Goal: Transaction & Acquisition: Purchase product/service

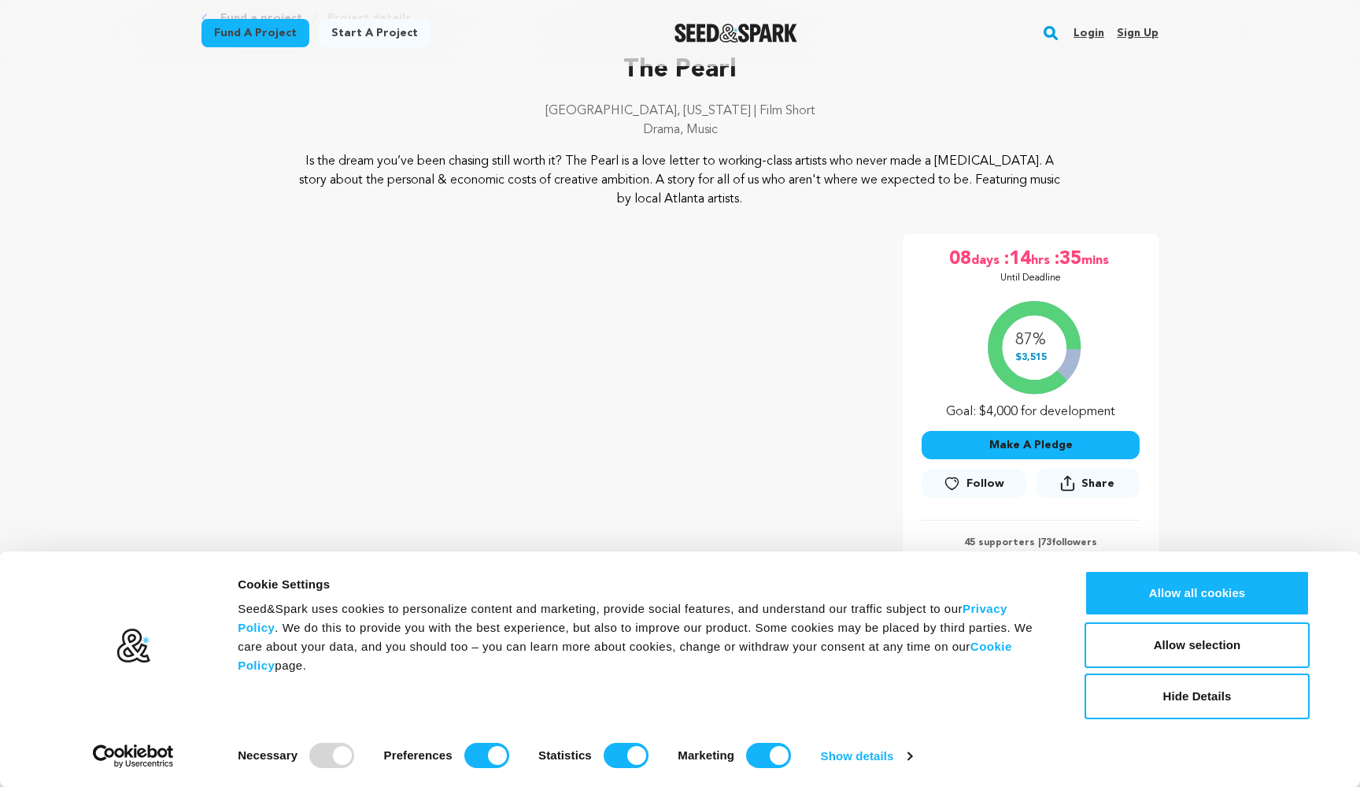
scroll to position [87, 0]
click at [1007, 444] on button "Make A Pledge" at bounding box center [1031, 445] width 218 height 28
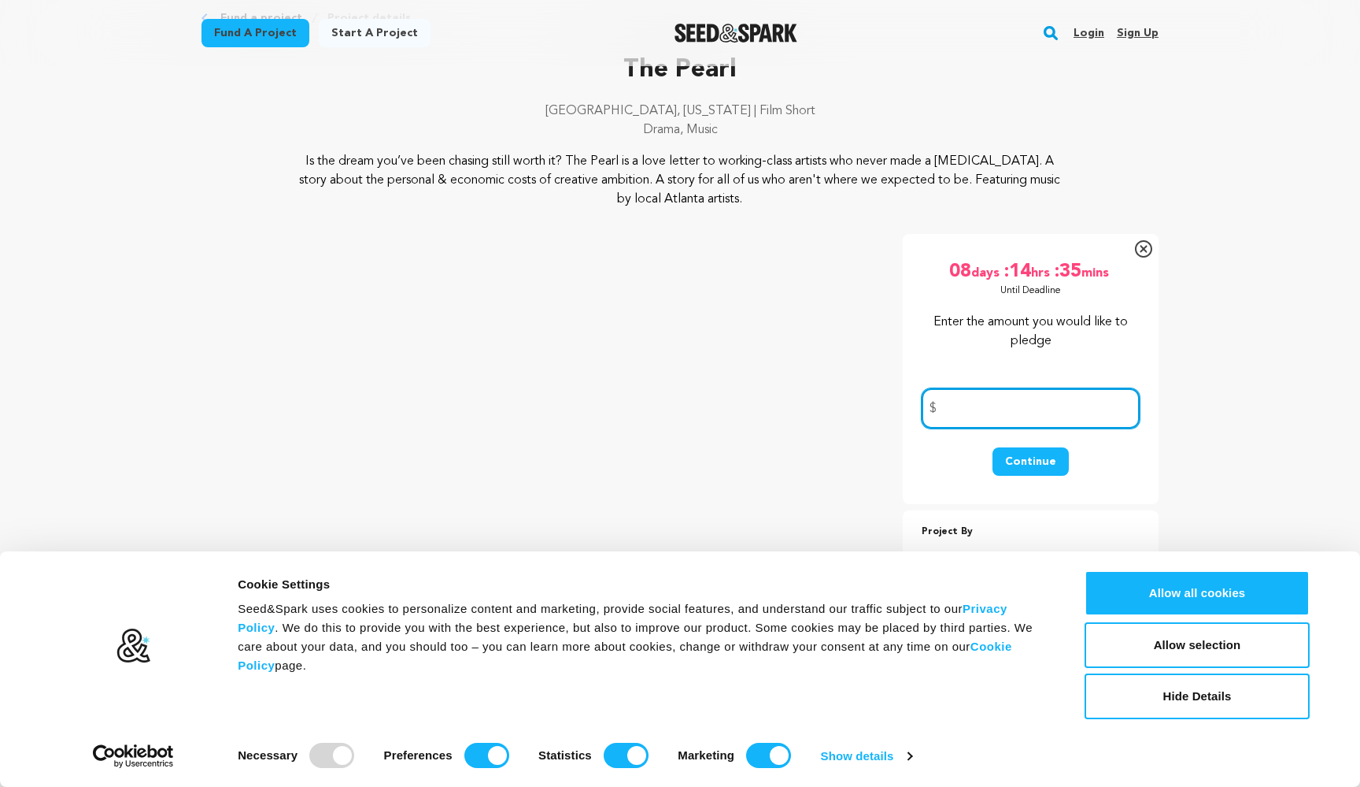
click at [985, 405] on input "number" at bounding box center [1031, 408] width 218 height 40
type input "20"
click at [1046, 456] on button "Continue" at bounding box center [1031, 461] width 76 height 28
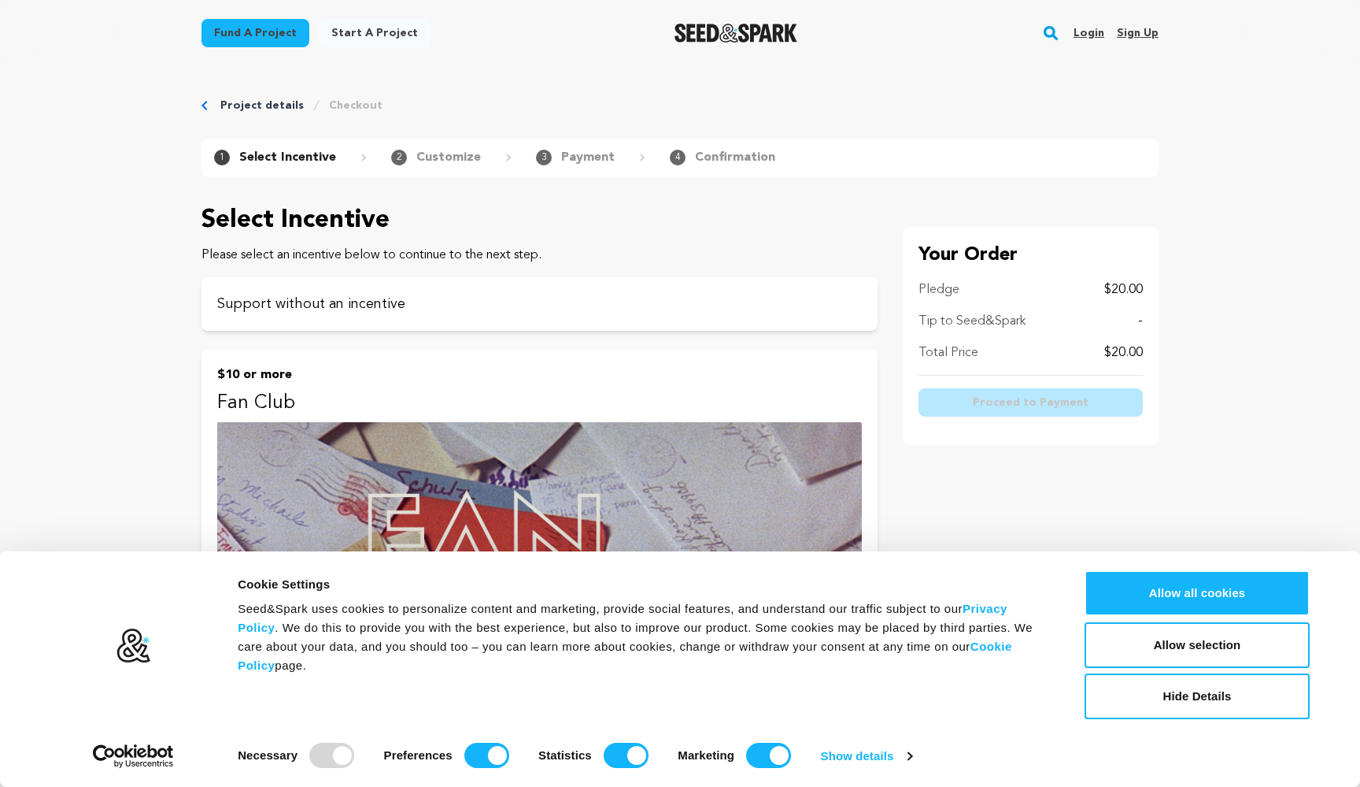
scroll to position [1, 0]
click at [1175, 704] on button "Hide Details" at bounding box center [1197, 696] width 225 height 46
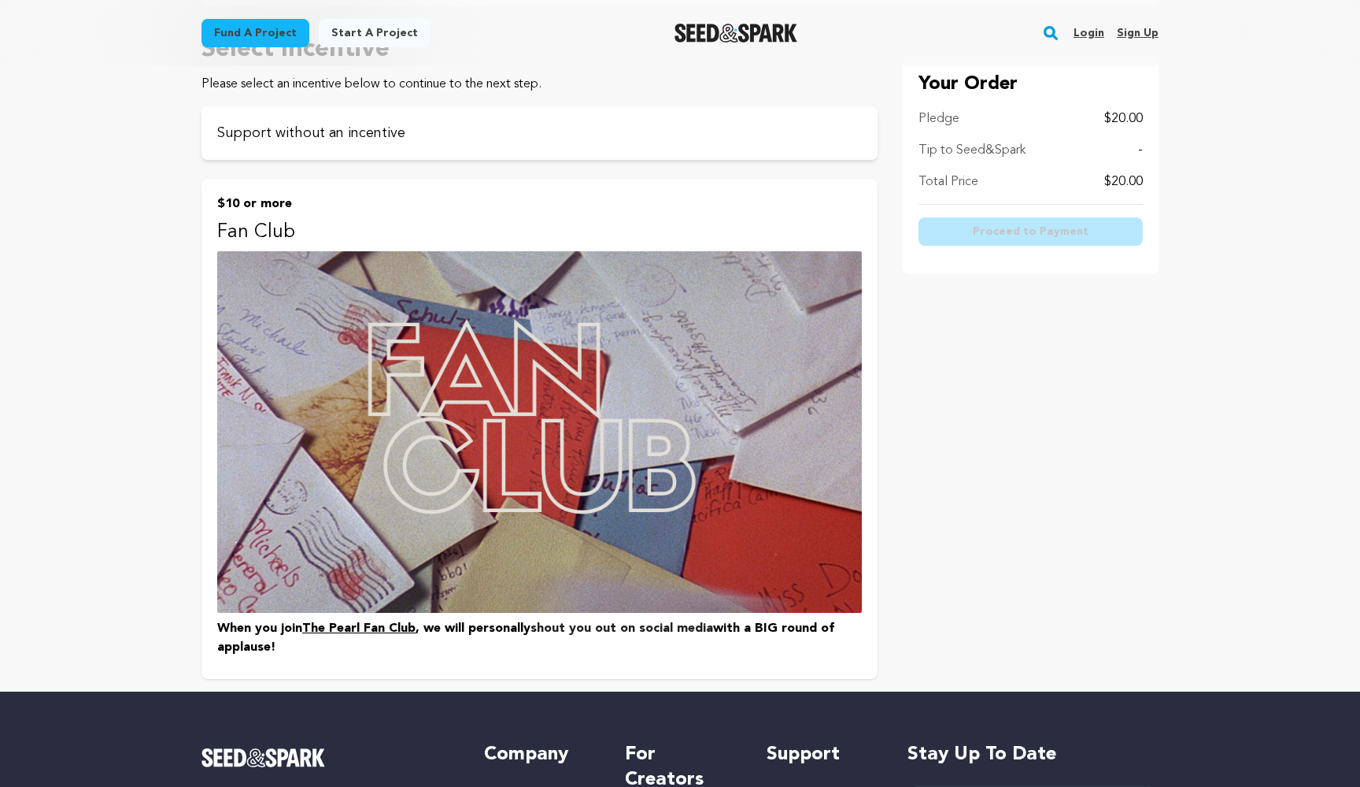
scroll to position [50, 0]
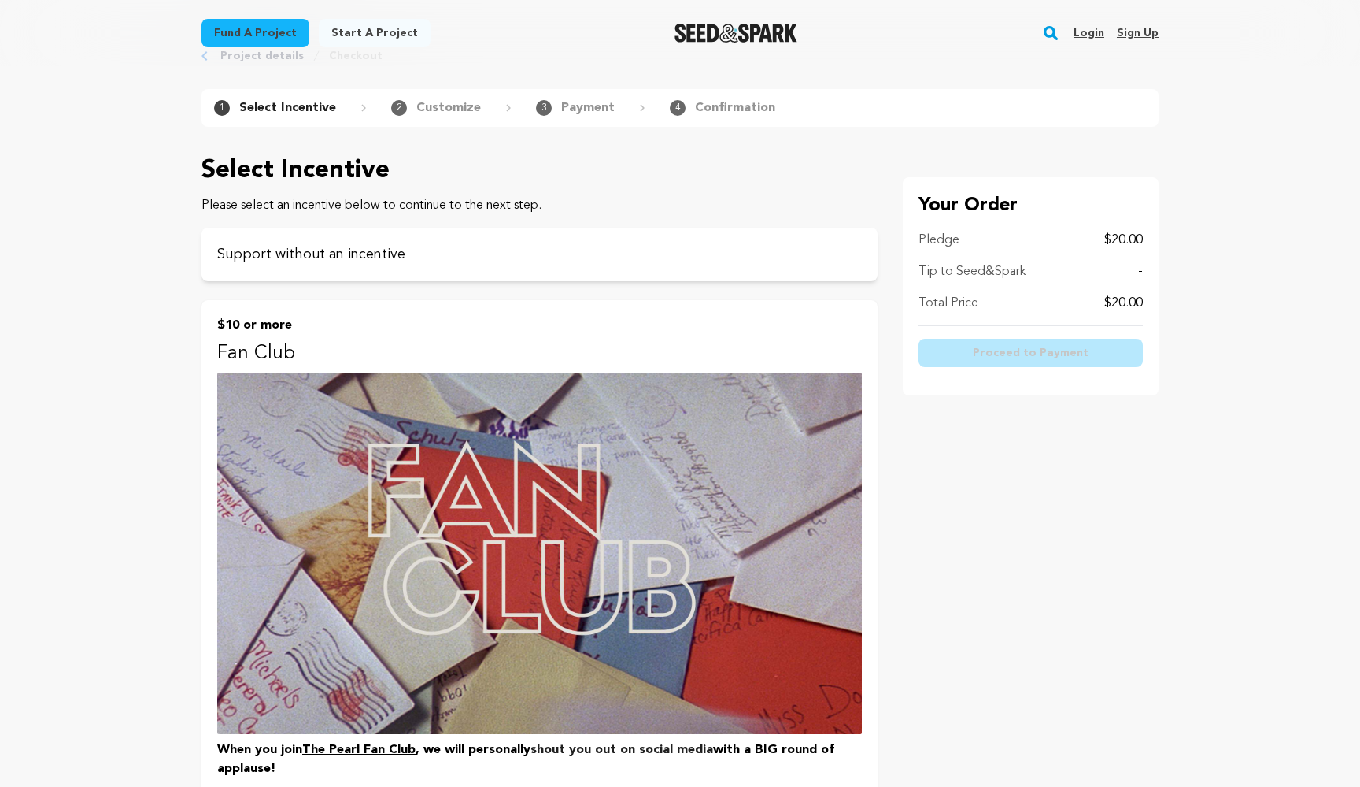
click at [737, 316] on p "$10 or more" at bounding box center [539, 325] width 645 height 19
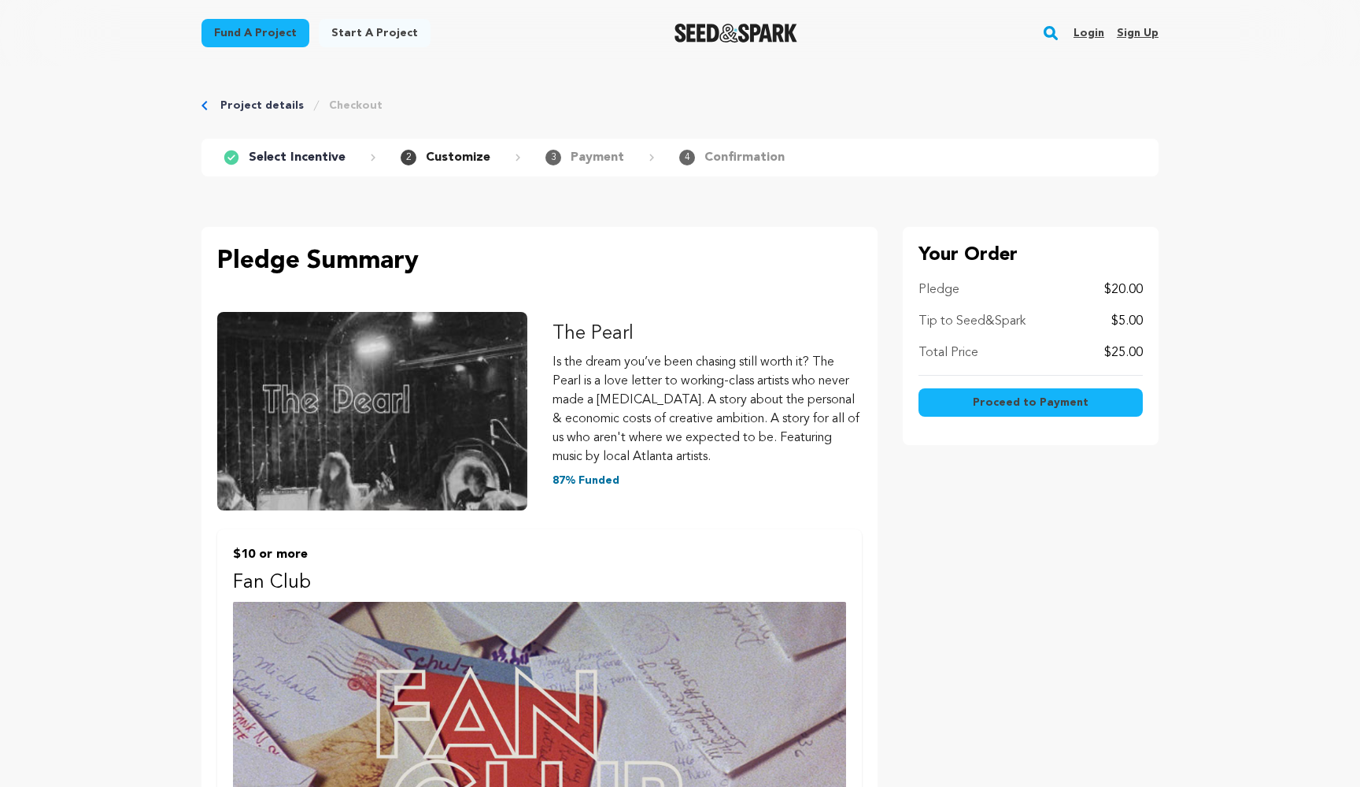
click at [968, 324] on p "Tip to Seed&Spark" at bounding box center [972, 321] width 107 height 19
click at [1127, 309] on div "Pledge $20.00 Tip to Seed&Spark $5.00 Total Price $25.00" at bounding box center [1031, 327] width 224 height 95
click at [1127, 313] on p "$5.00" at bounding box center [1127, 321] width 31 height 19
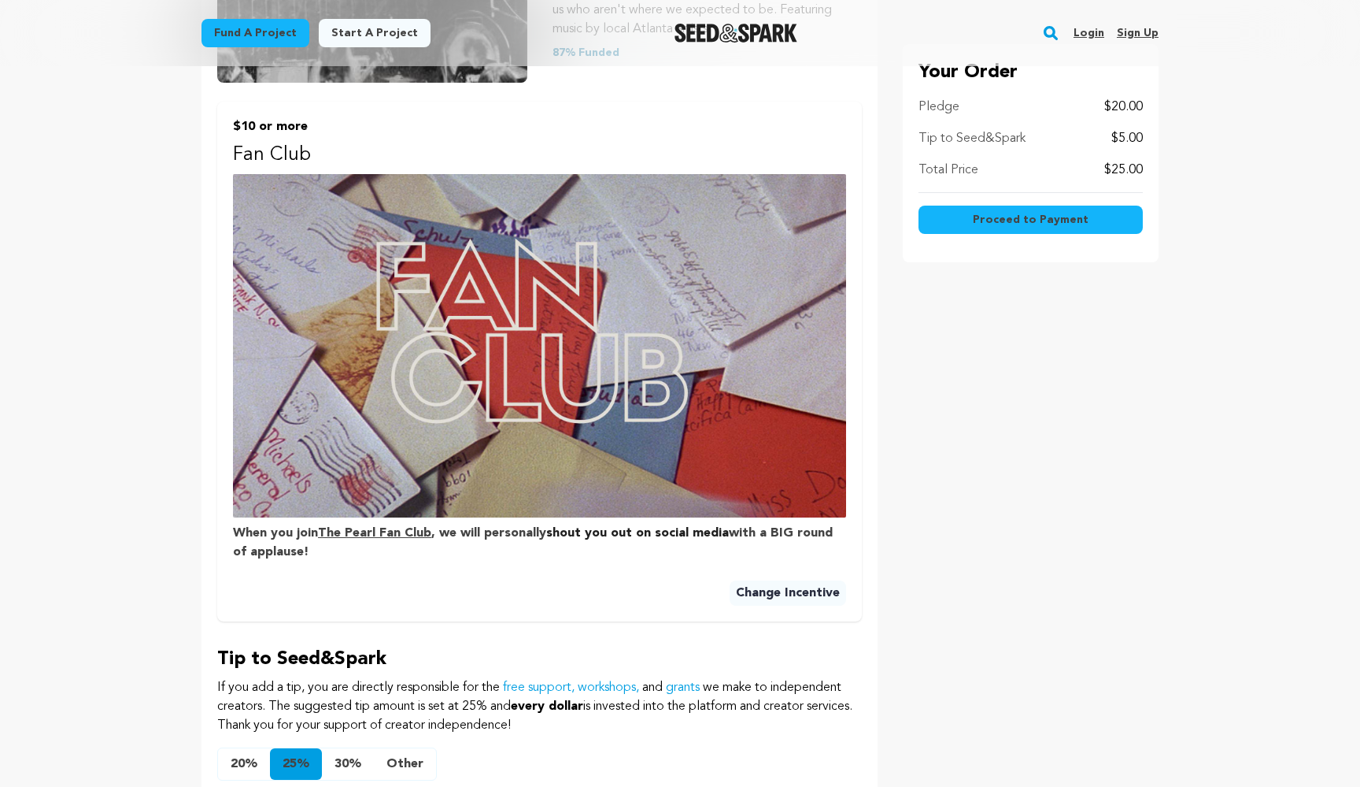
scroll to position [533, 0]
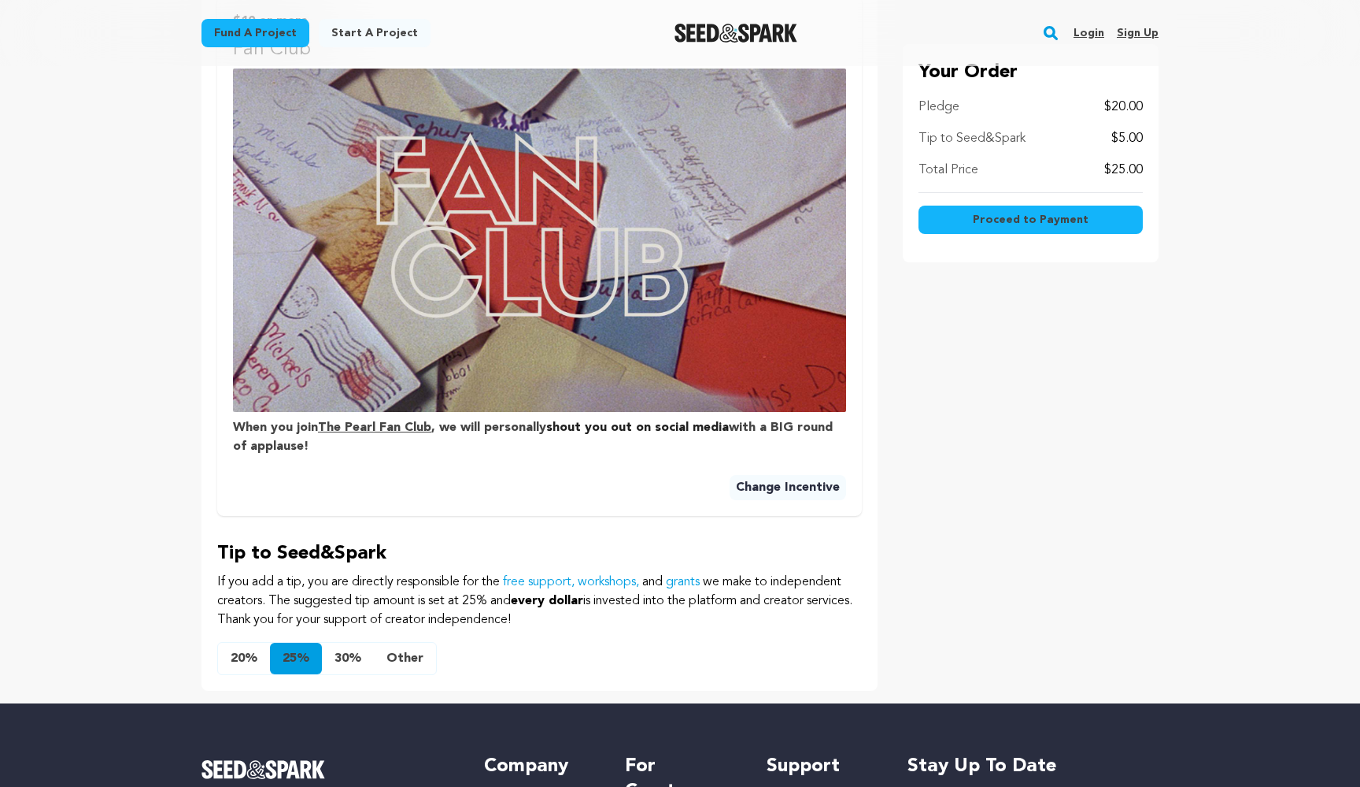
click at [395, 661] on button "Other" at bounding box center [405, 657] width 62 height 31
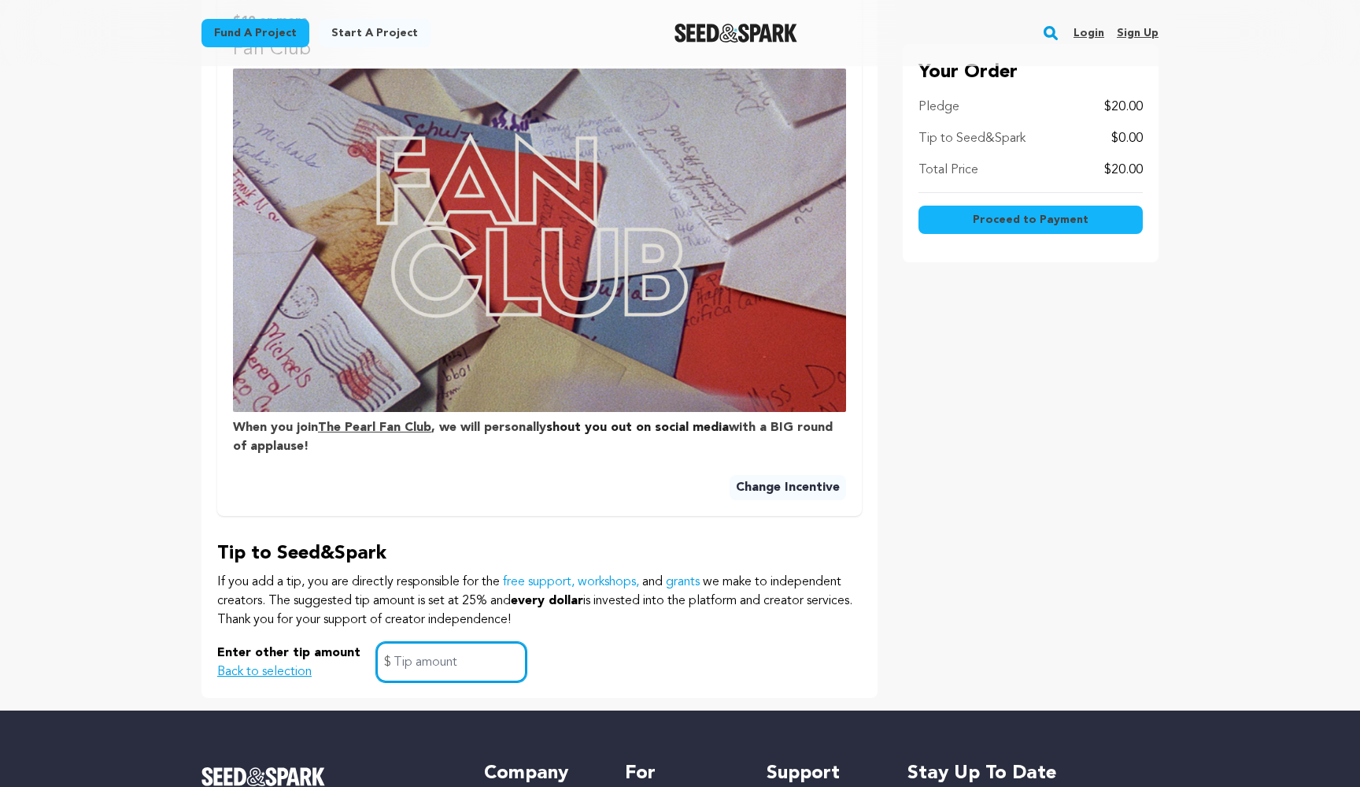
click at [395, 661] on input "text" at bounding box center [451, 662] width 150 height 40
click at [955, 224] on button "Proceed to Payment" at bounding box center [1031, 219] width 224 height 28
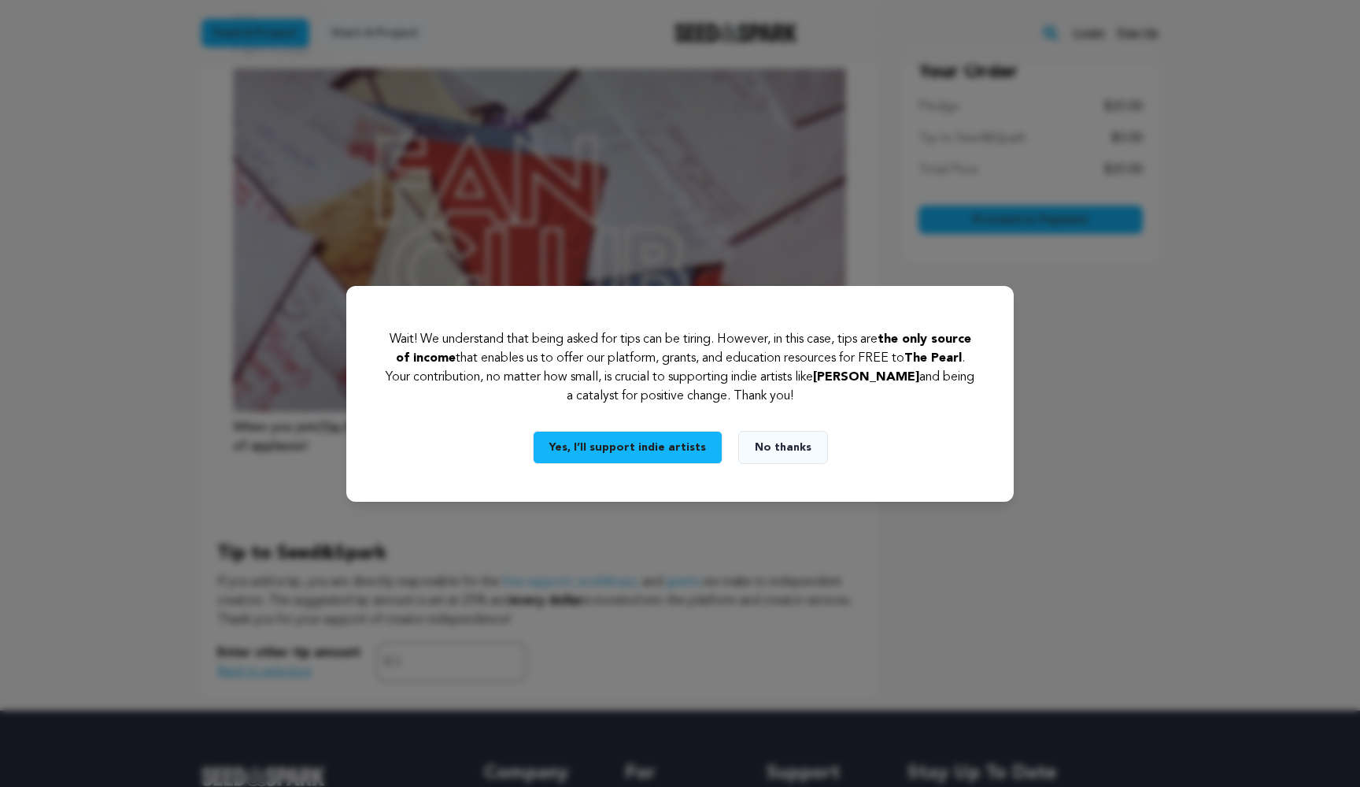
click at [676, 444] on button "Yes, I’ll support indie artists" at bounding box center [628, 447] width 190 height 33
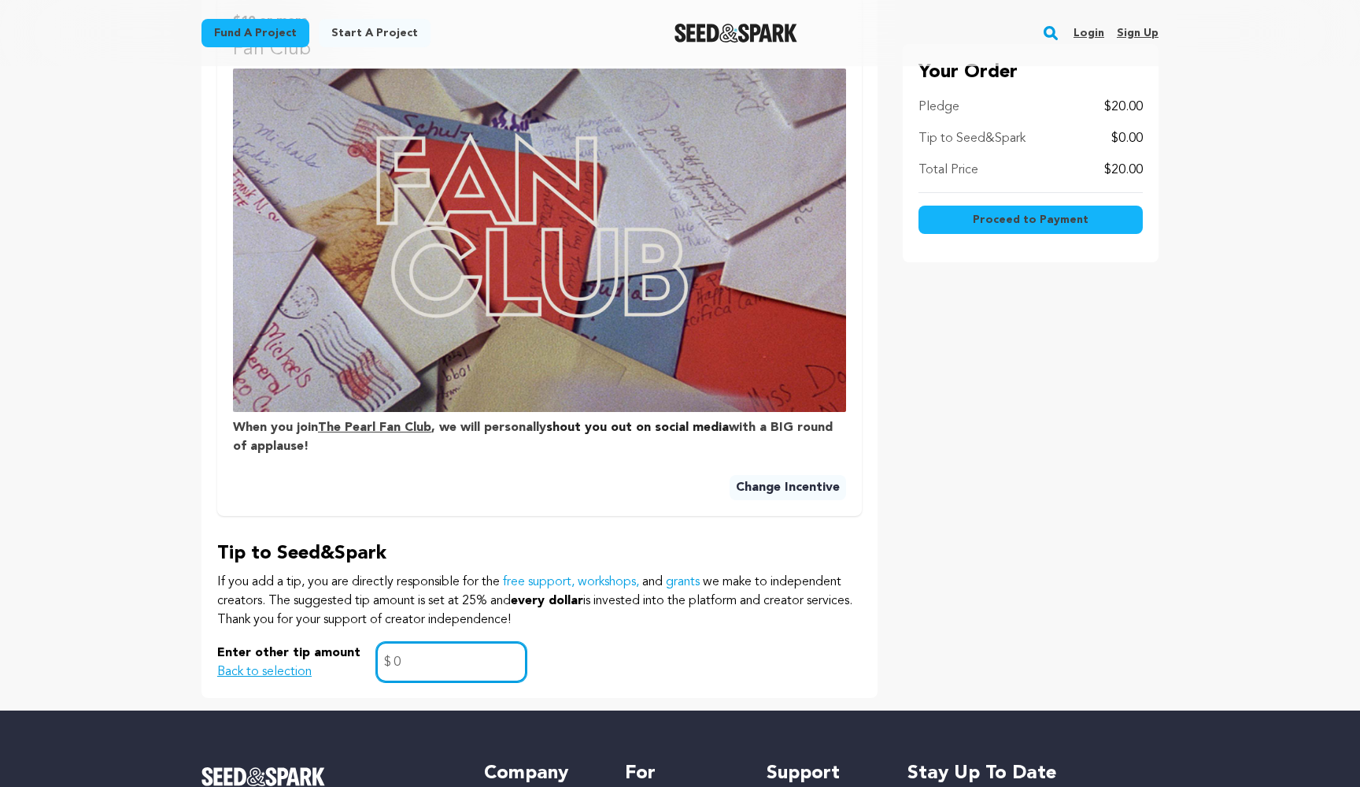
click at [391, 650] on input "0" at bounding box center [451, 662] width 150 height 40
type input "3"
click at [1004, 223] on span "Proceed to Payment" at bounding box center [1031, 220] width 116 height 16
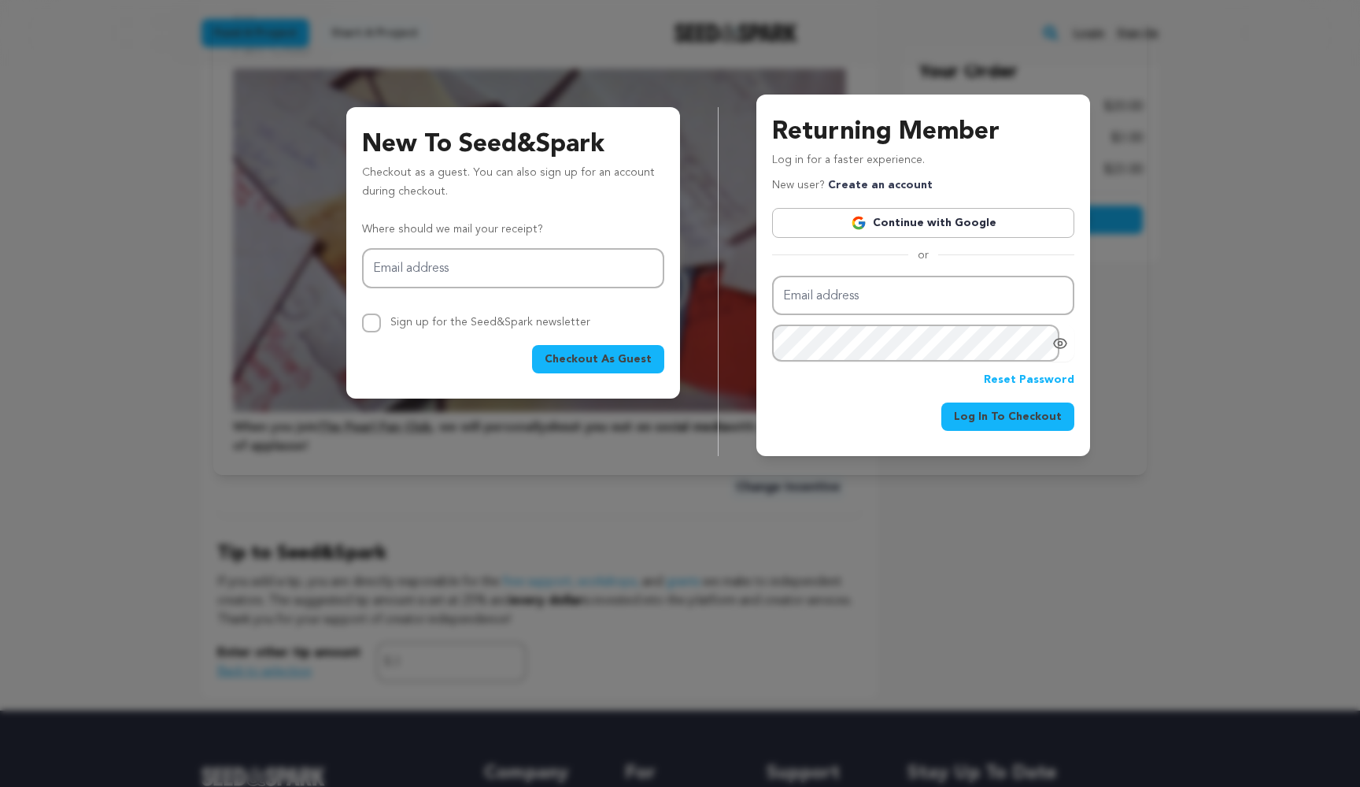
click at [991, 224] on link "Continue with Google" at bounding box center [923, 223] width 302 height 30
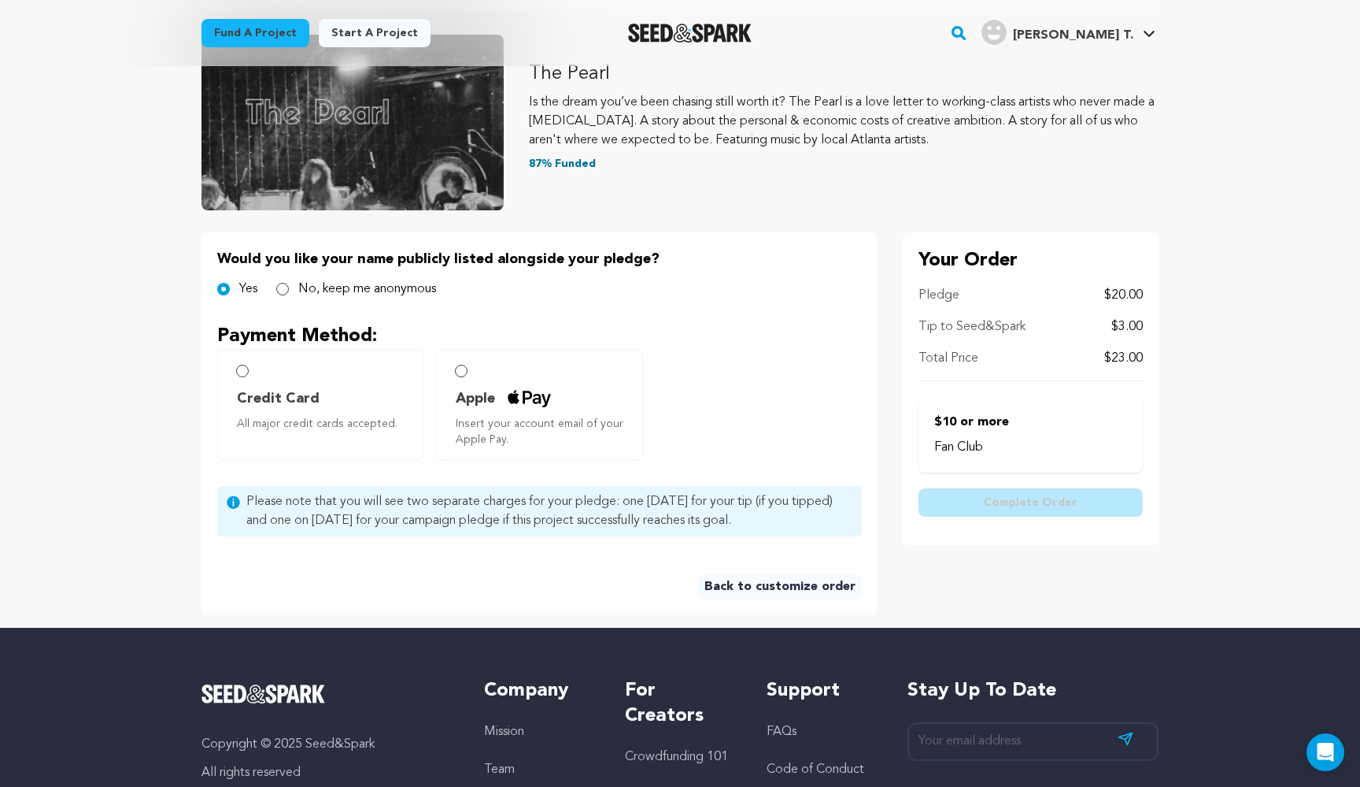
scroll to position [154, 0]
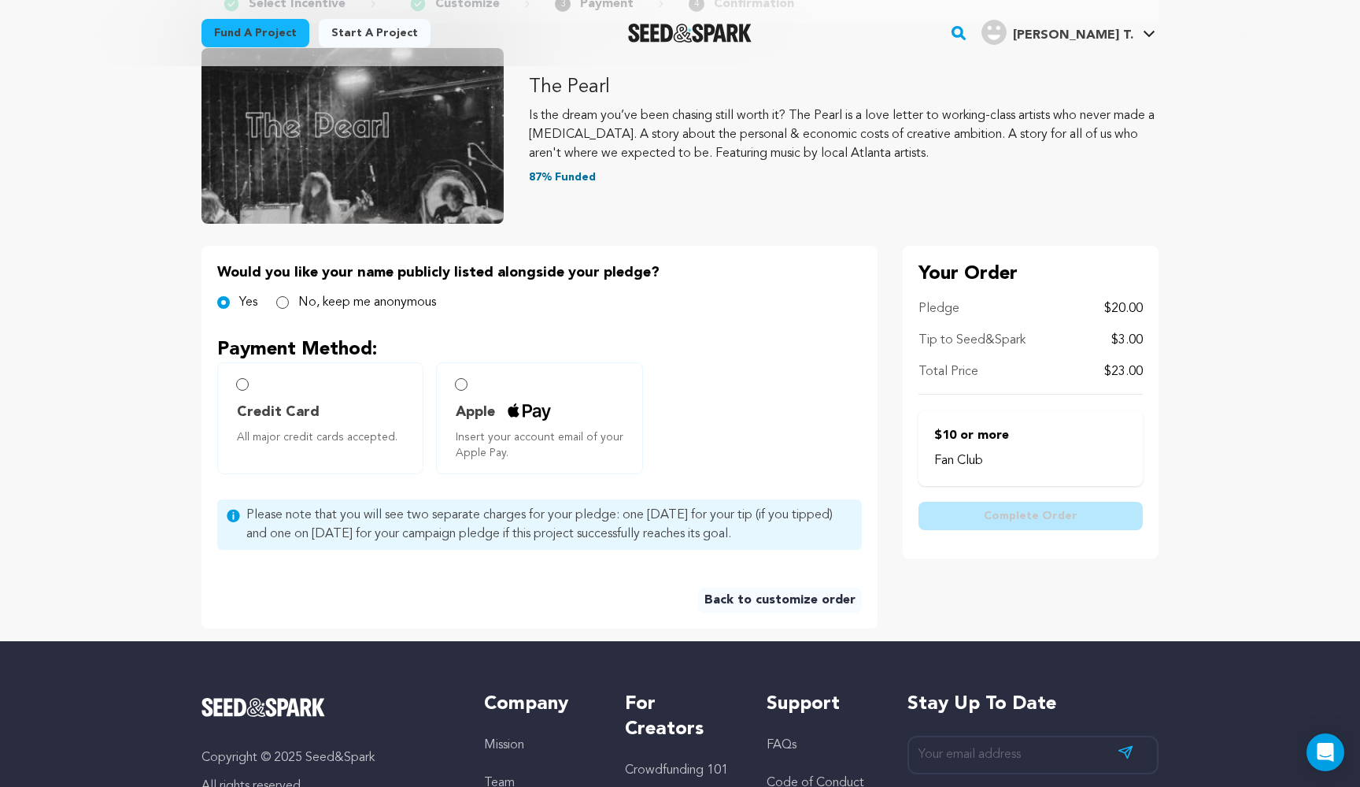
click at [291, 392] on label "Credit Card All major credit cards accepted." at bounding box center [320, 418] width 206 height 112
radio input "true"
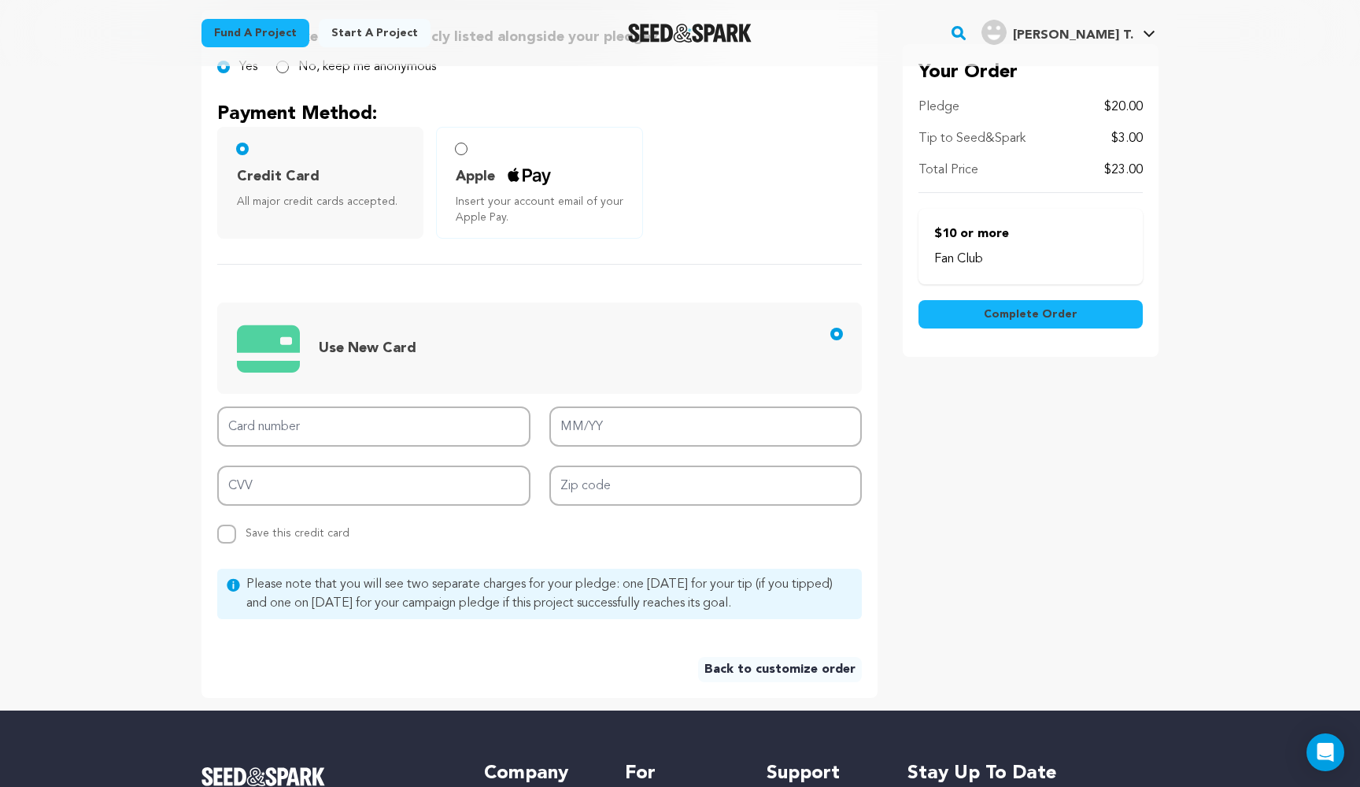
scroll to position [438, 0]
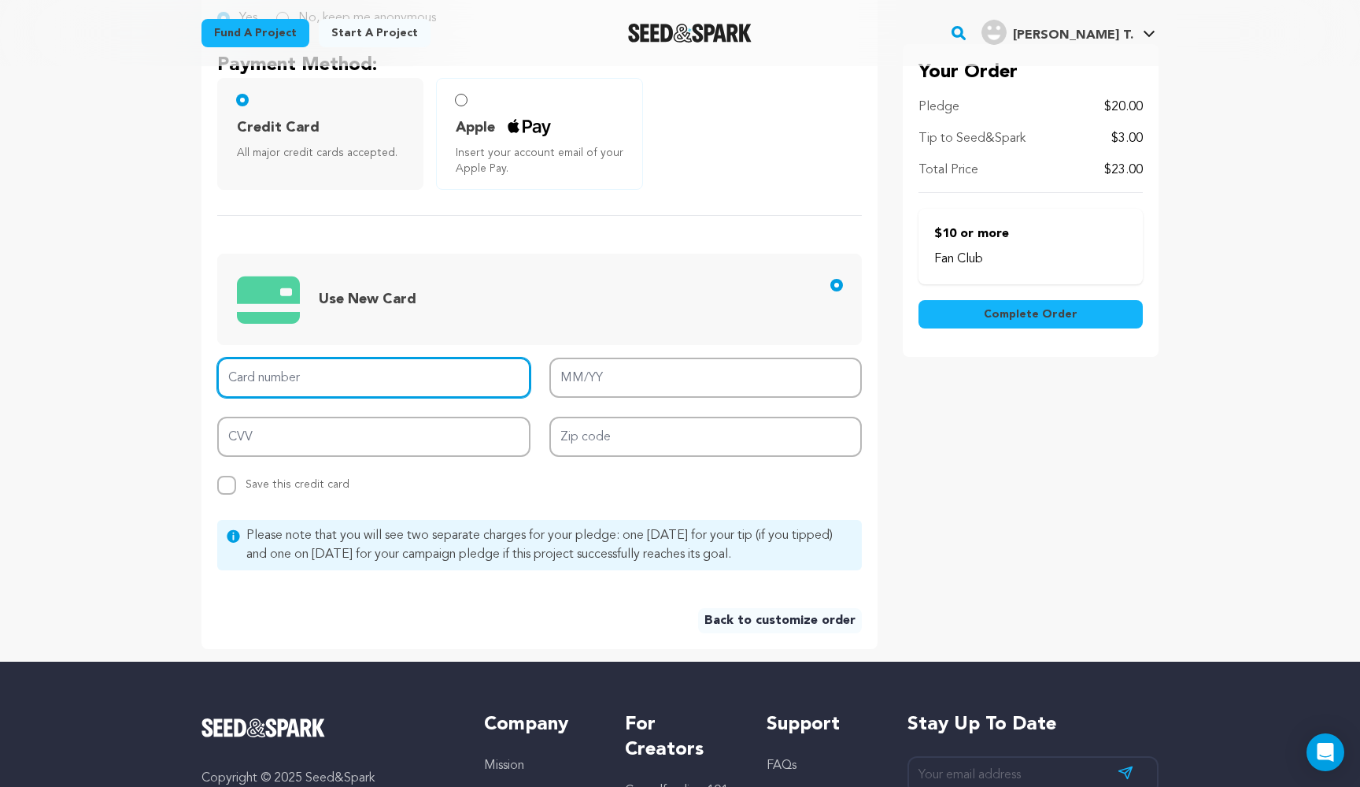
click at [289, 370] on input "Card number" at bounding box center [373, 377] width 313 height 40
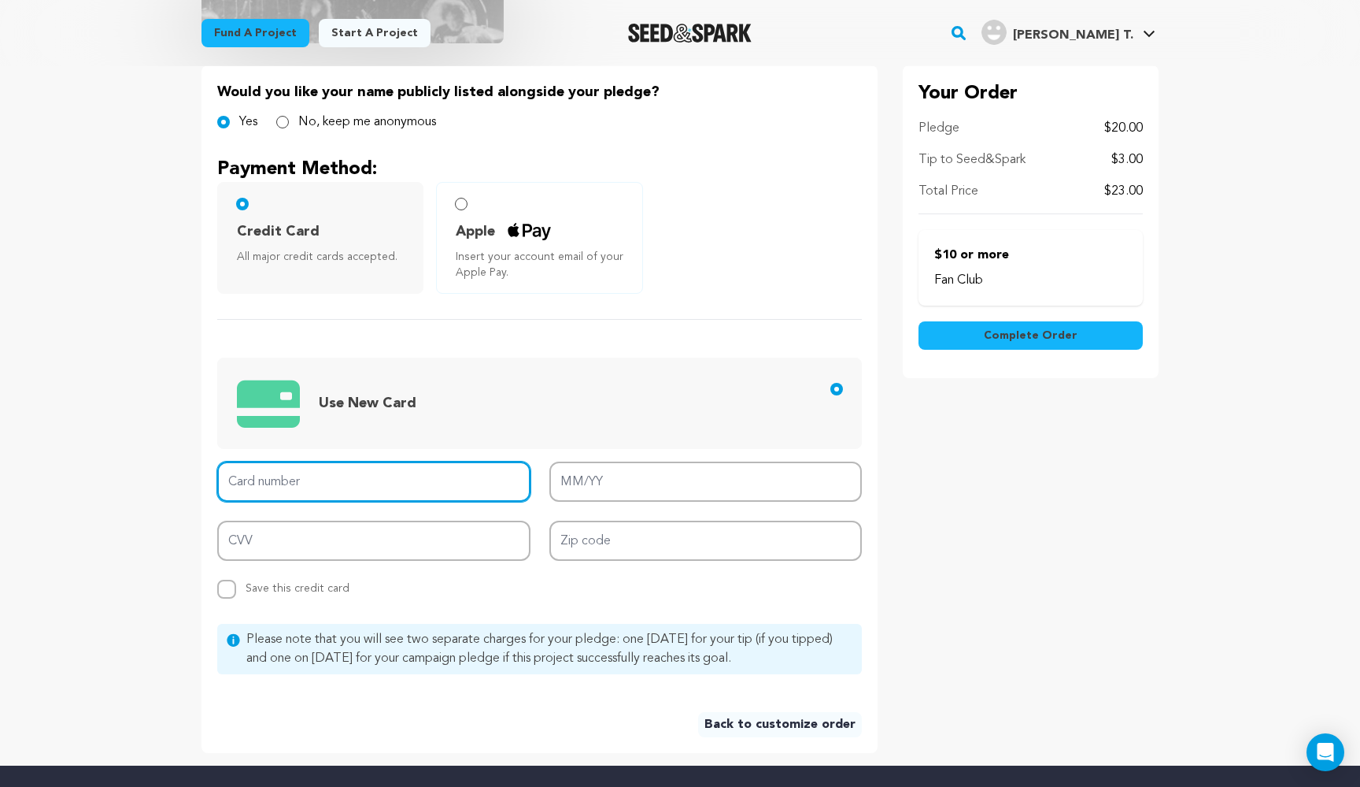
scroll to position [328, 0]
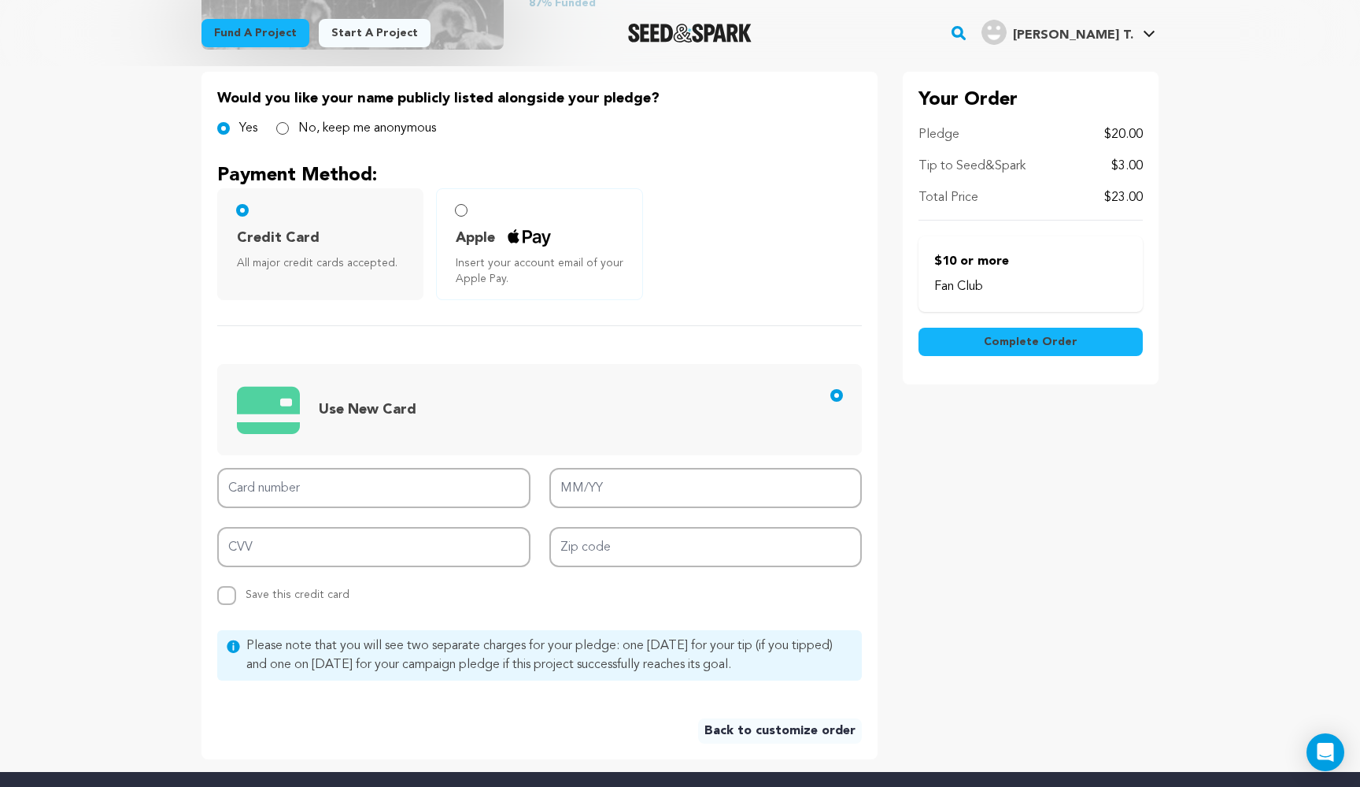
click at [287, 132] on input "No, keep me anonymous" at bounding box center [282, 128] width 13 height 13
radio input "true"
click at [221, 127] on input "Yes" at bounding box center [223, 128] width 13 height 13
radio input "true"
click at [464, 222] on label "Apple Insert your account email of your Apple Pay." at bounding box center [539, 244] width 206 height 112
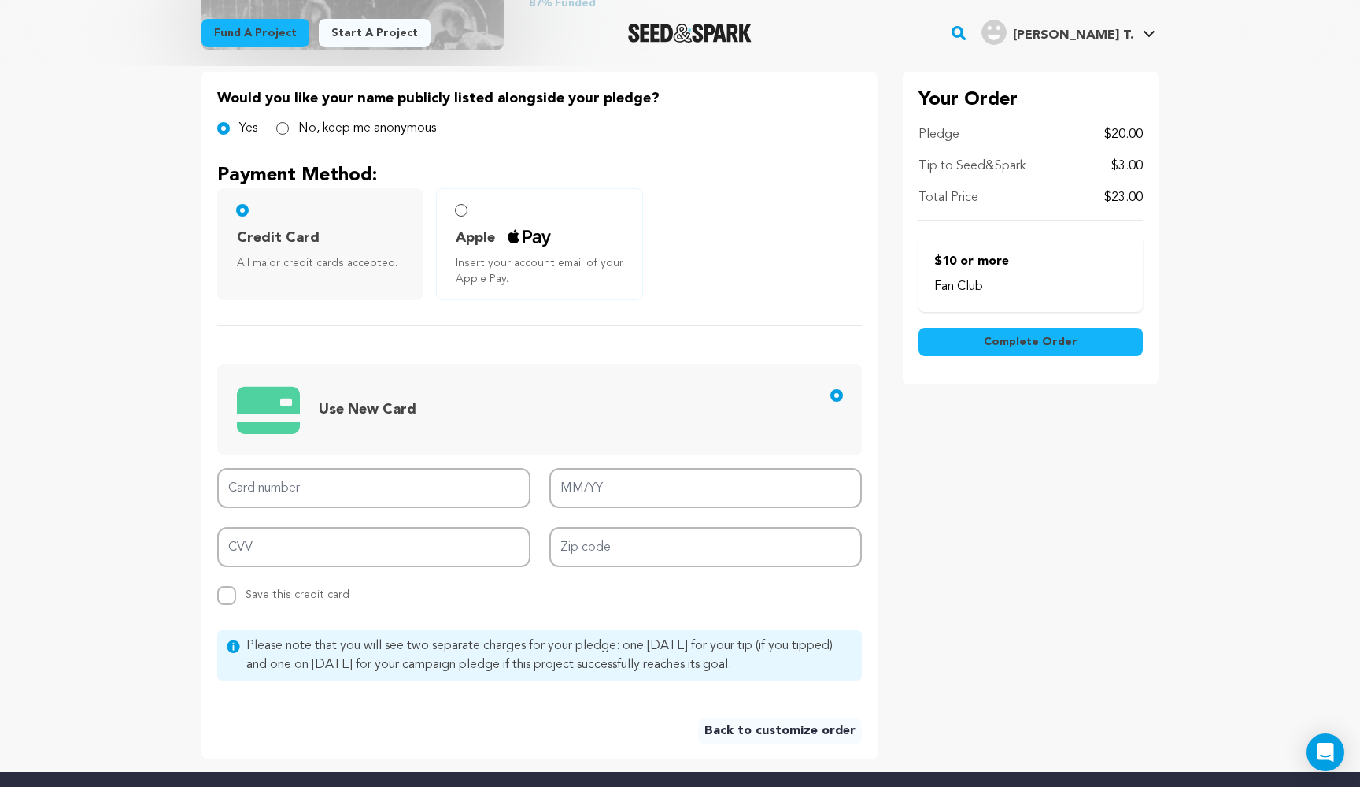
click at [462, 209] on input "Apple Insert your account email of your Apple Pay." at bounding box center [461, 210] width 13 height 13
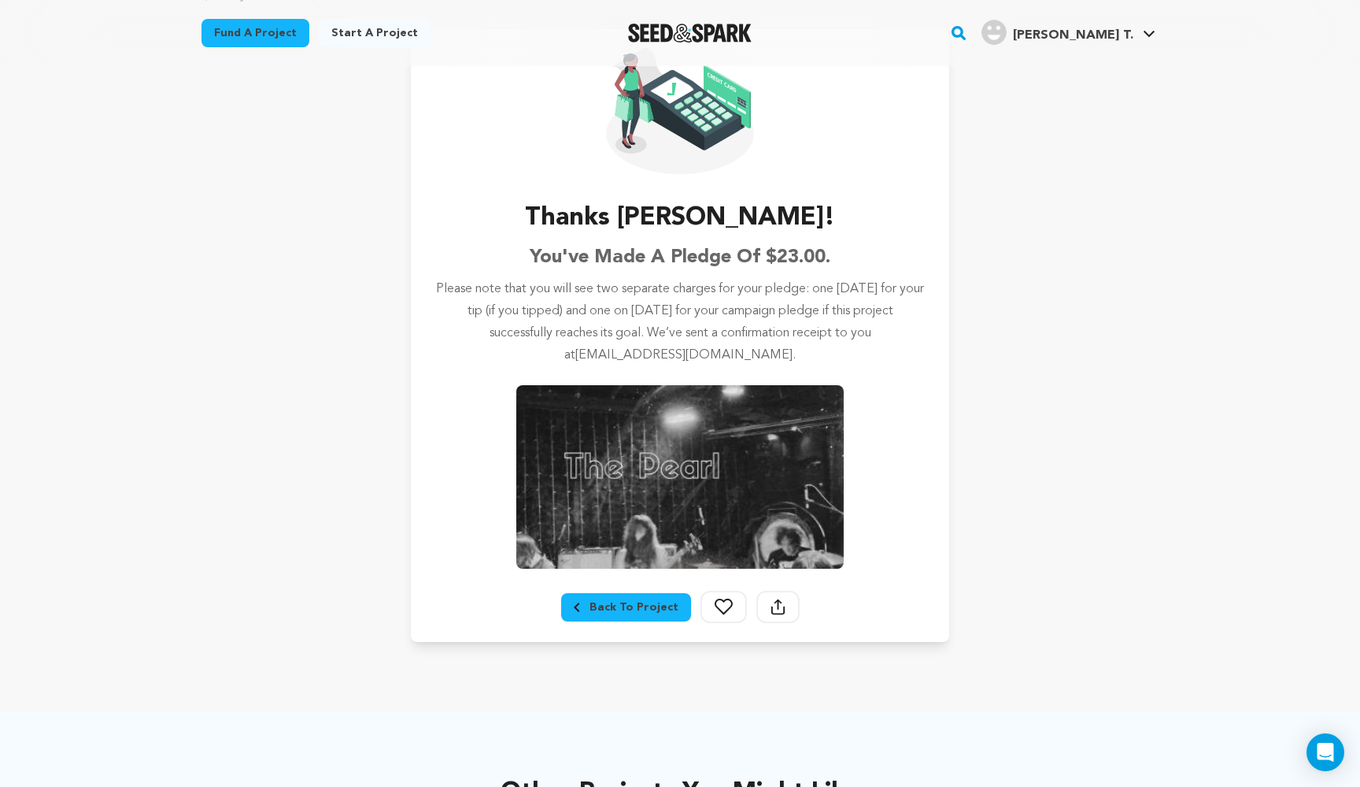
scroll to position [113, 0]
